Goal: Check status: Check status

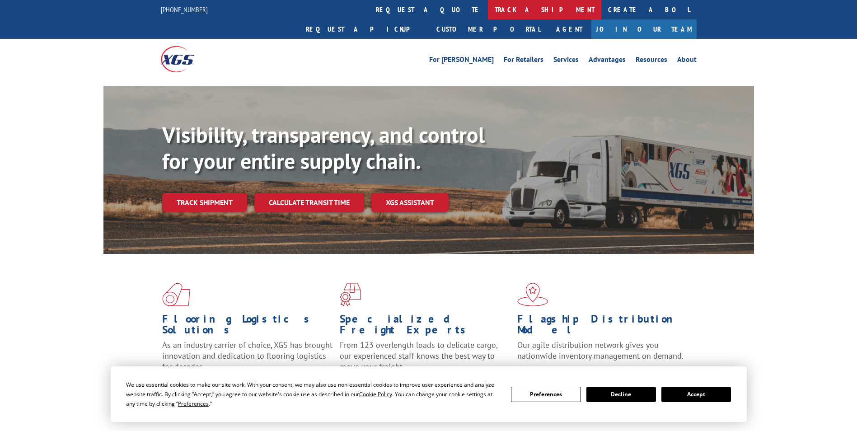
click at [488, 10] on link "track a shipment" at bounding box center [544, 9] width 113 height 19
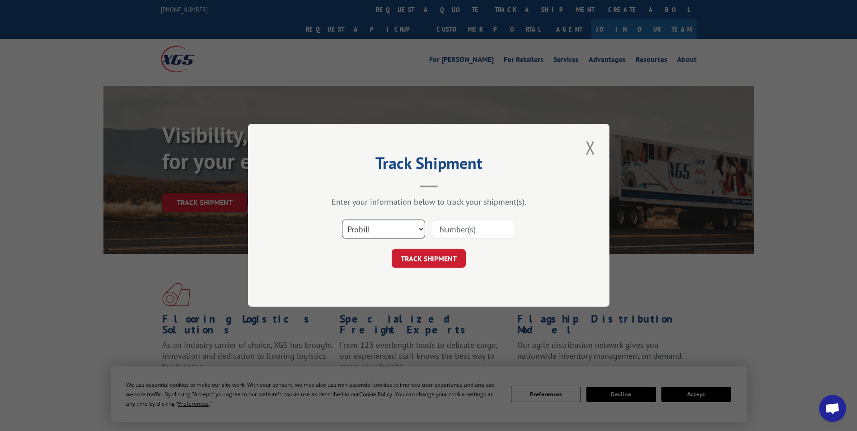
click at [362, 232] on select "Select category... Probill BOL PO" at bounding box center [383, 229] width 83 height 19
select select "bol"
click at [342, 220] on select "Select category... Probill BOL PO" at bounding box center [383, 229] width 83 height 19
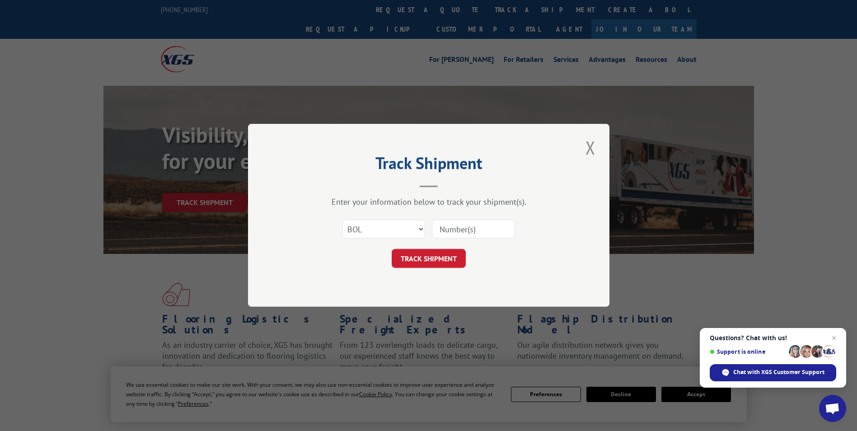
click at [456, 233] on input at bounding box center [473, 229] width 83 height 19
paste input "4860183"
type input "4860183"
click at [449, 262] on button "TRACK SHIPMENT" at bounding box center [429, 258] width 74 height 19
